Goal: Task Accomplishment & Management: Use online tool/utility

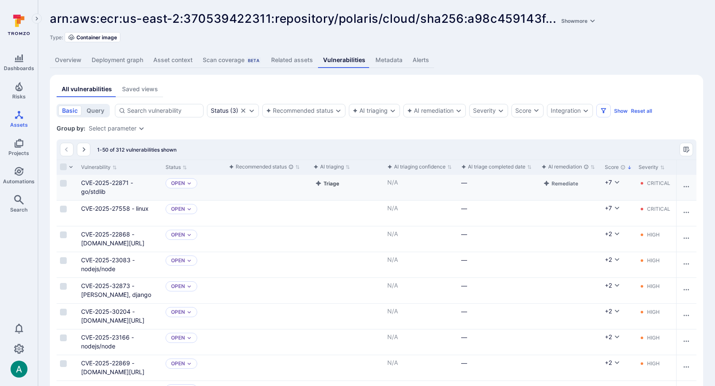
click at [329, 185] on button "Triage" at bounding box center [326, 183] width 27 height 10
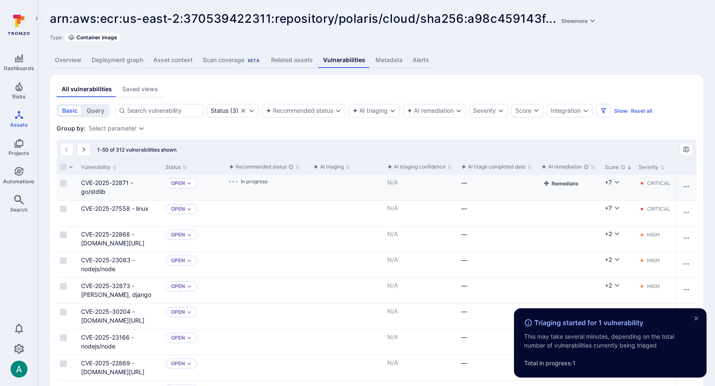
click at [561, 184] on button "Remediate" at bounding box center [560, 183] width 38 height 10
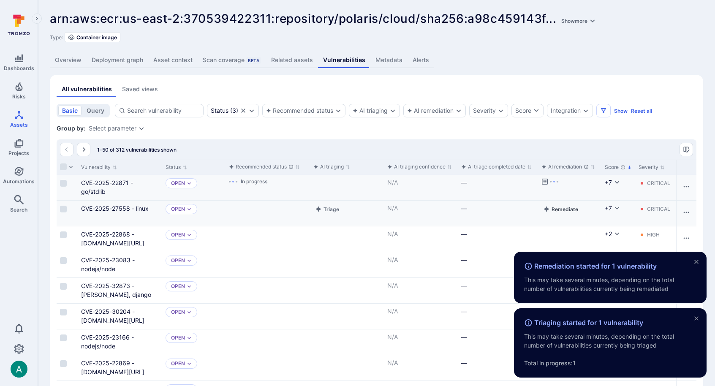
click at [563, 212] on button "Remediate" at bounding box center [560, 209] width 38 height 10
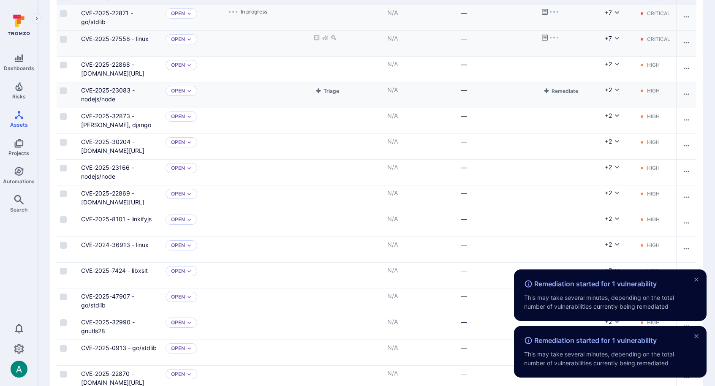
scroll to position [174, 0]
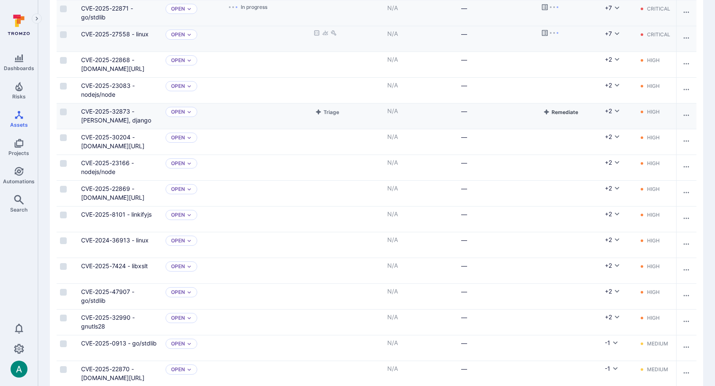
click at [561, 112] on button "Remediate" at bounding box center [560, 112] width 38 height 10
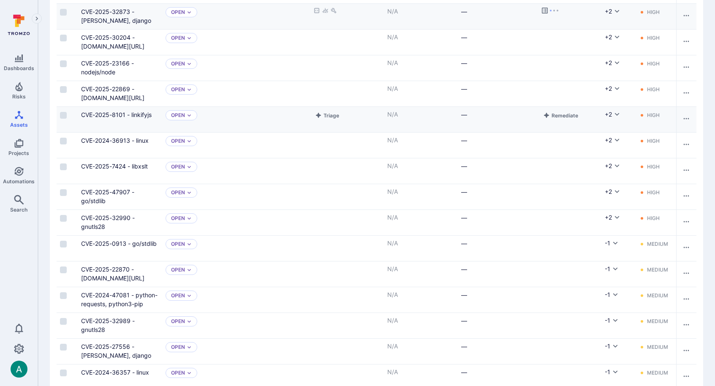
scroll to position [506, 0]
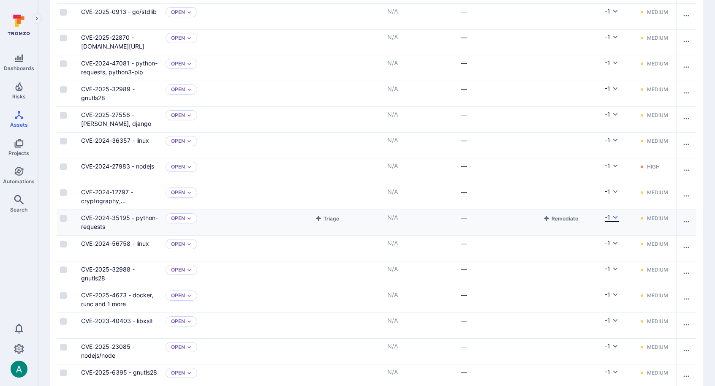
click at [616, 218] on icon "Cell for Score" at bounding box center [615, 217] width 7 height 7
click at [616, 218] on div at bounding box center [357, 193] width 715 height 386
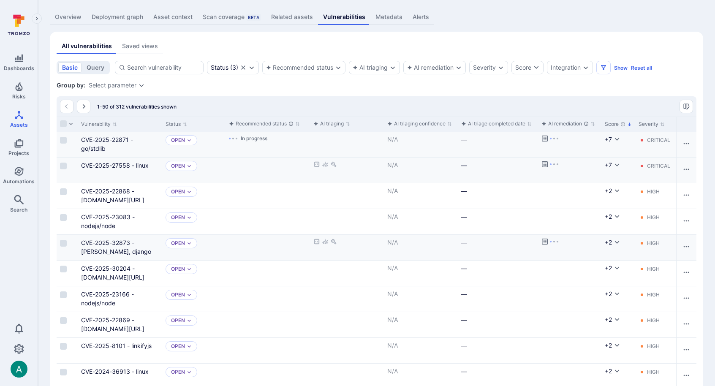
scroll to position [0, 0]
